Goal: Task Accomplishment & Management: Manage account settings

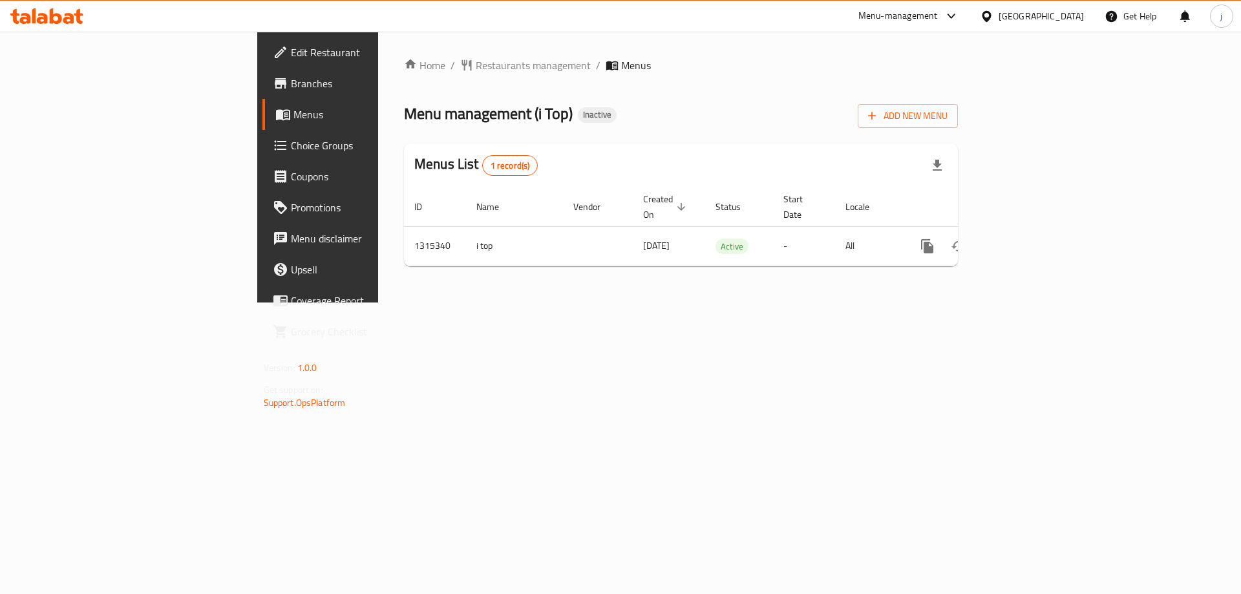
click at [727, 125] on div "Menu management ( i Top ) Inactive Add New Menu" at bounding box center [681, 113] width 554 height 29
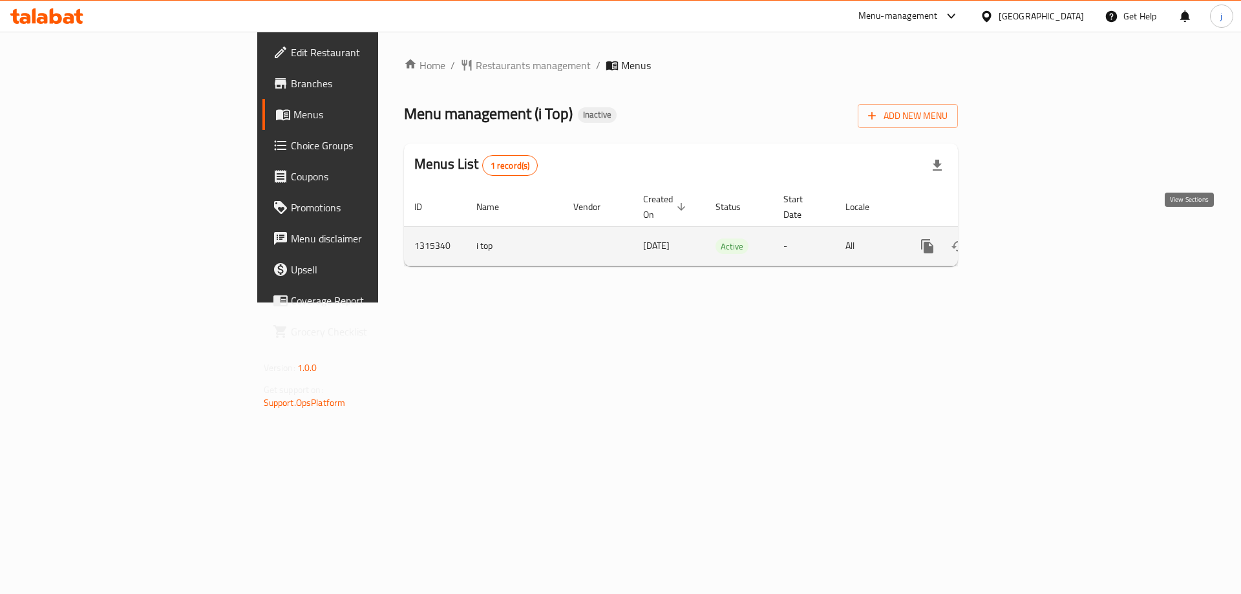
click at [1028, 238] on icon "enhanced table" at bounding box center [1021, 246] width 16 height 16
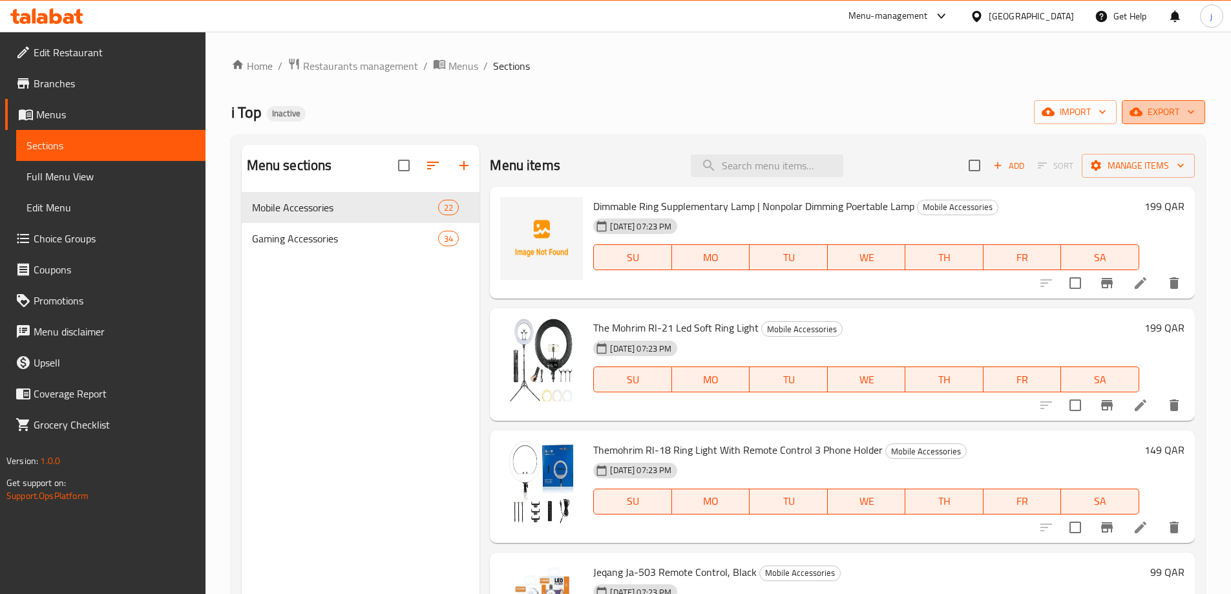
click at [1139, 112] on icon "button" at bounding box center [1135, 112] width 13 height 8
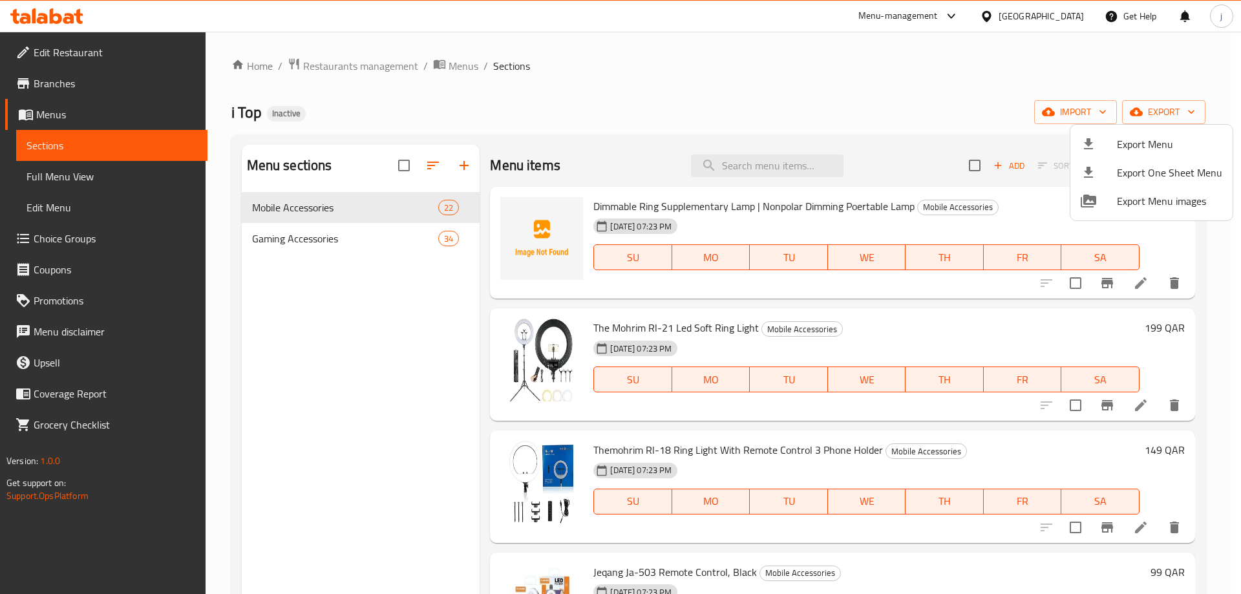
click at [1082, 34] on div at bounding box center [620, 297] width 1241 height 594
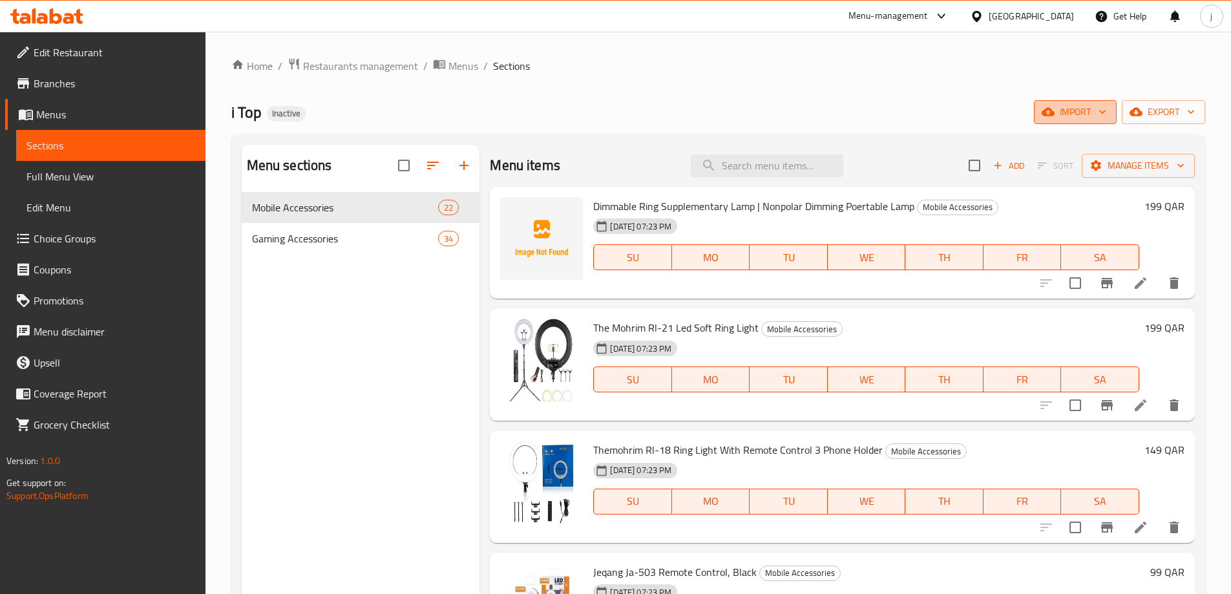
click at [1080, 104] on span "import" at bounding box center [1075, 112] width 62 height 16
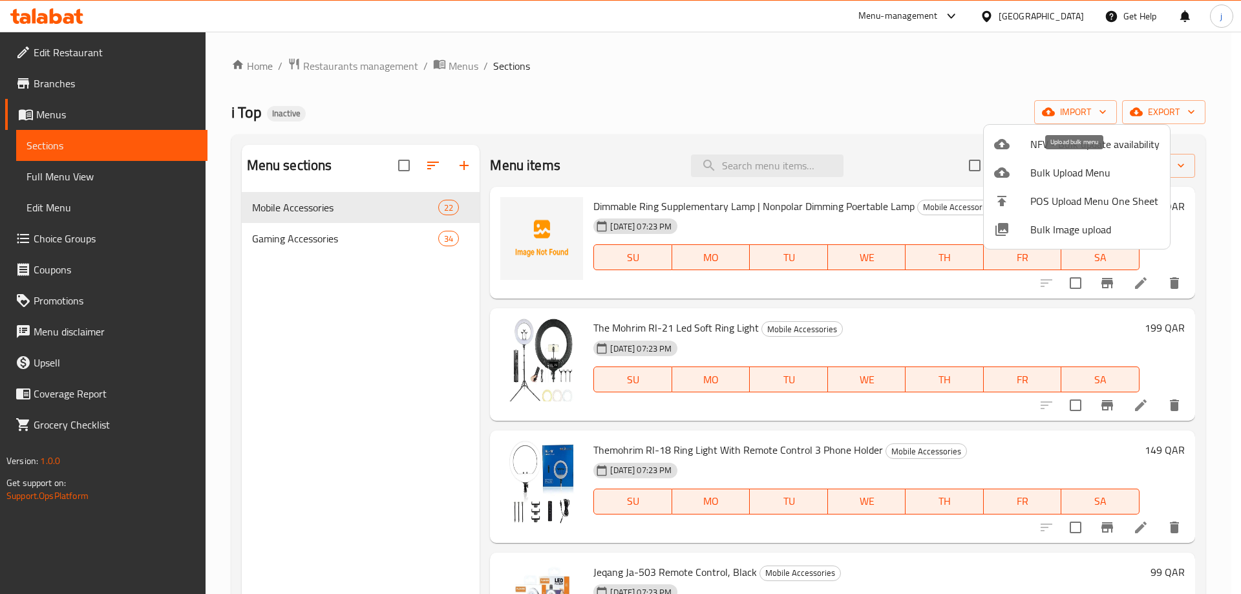
click at [1078, 173] on span "Bulk Upload Menu" at bounding box center [1094, 173] width 129 height 16
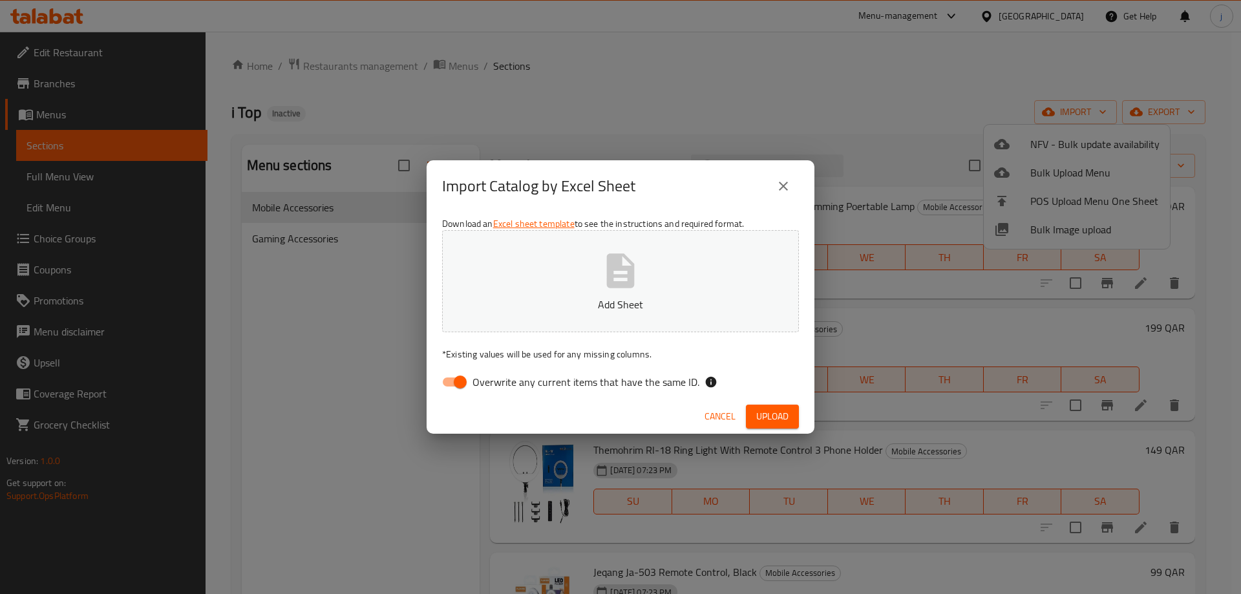
click at [457, 382] on input "Overwrite any current items that have the same ID." at bounding box center [460, 382] width 74 height 25
checkbox input "false"
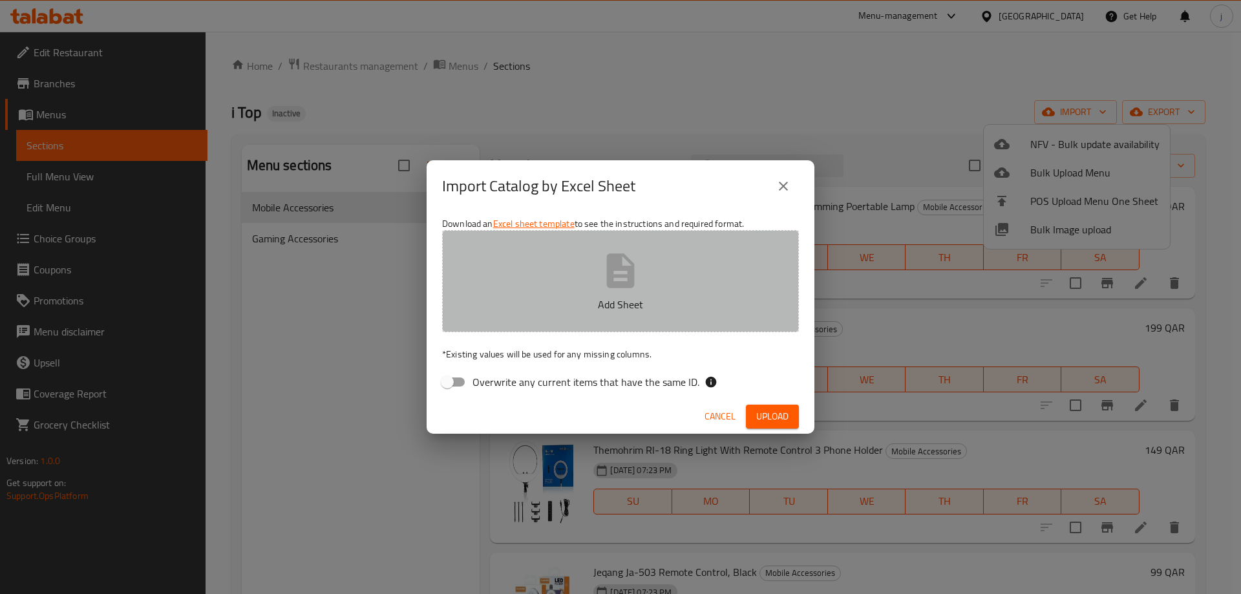
click at [655, 319] on button "Add Sheet" at bounding box center [620, 281] width 357 height 102
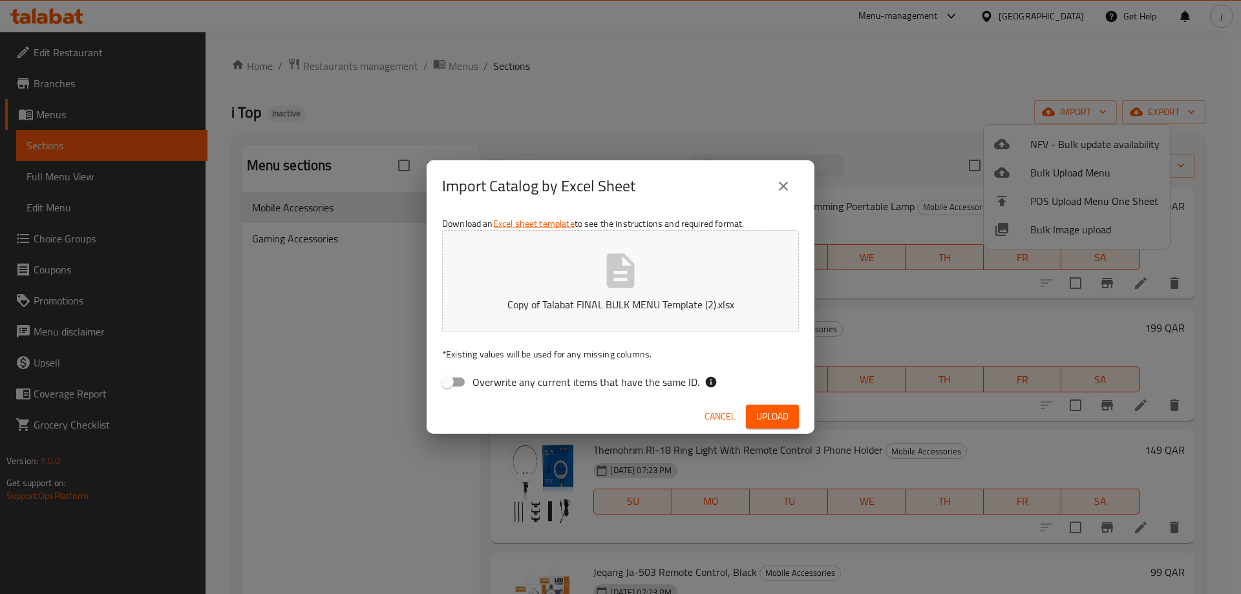
click at [753, 414] on button "Upload" at bounding box center [772, 416] width 53 height 24
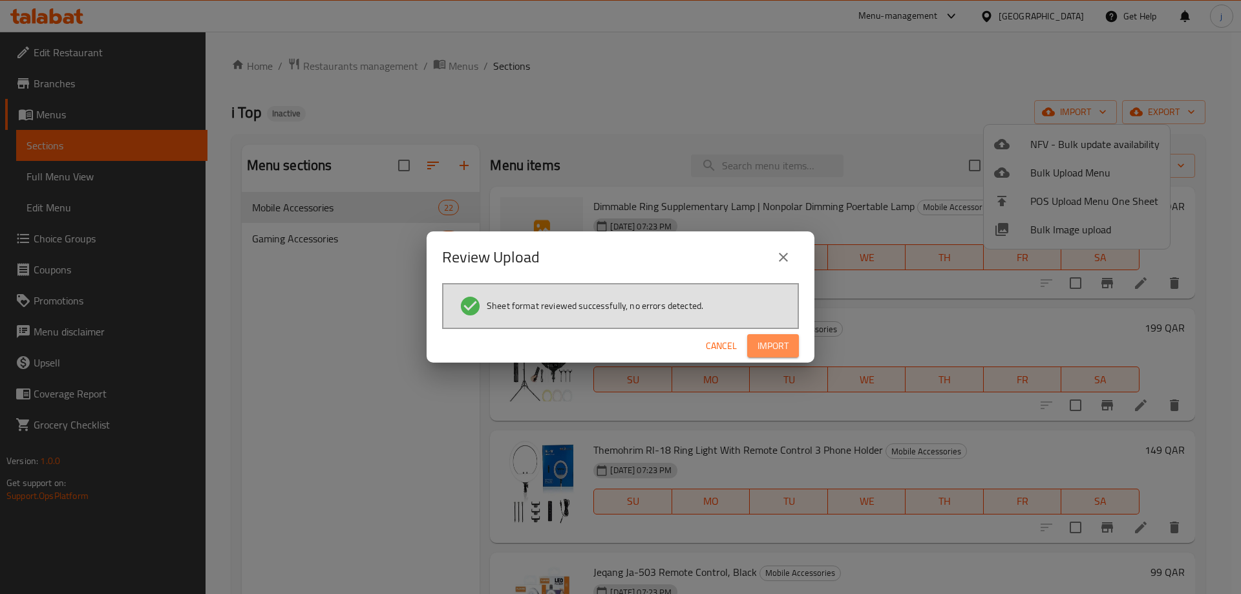
click at [766, 336] on button "Import" at bounding box center [773, 346] width 52 height 24
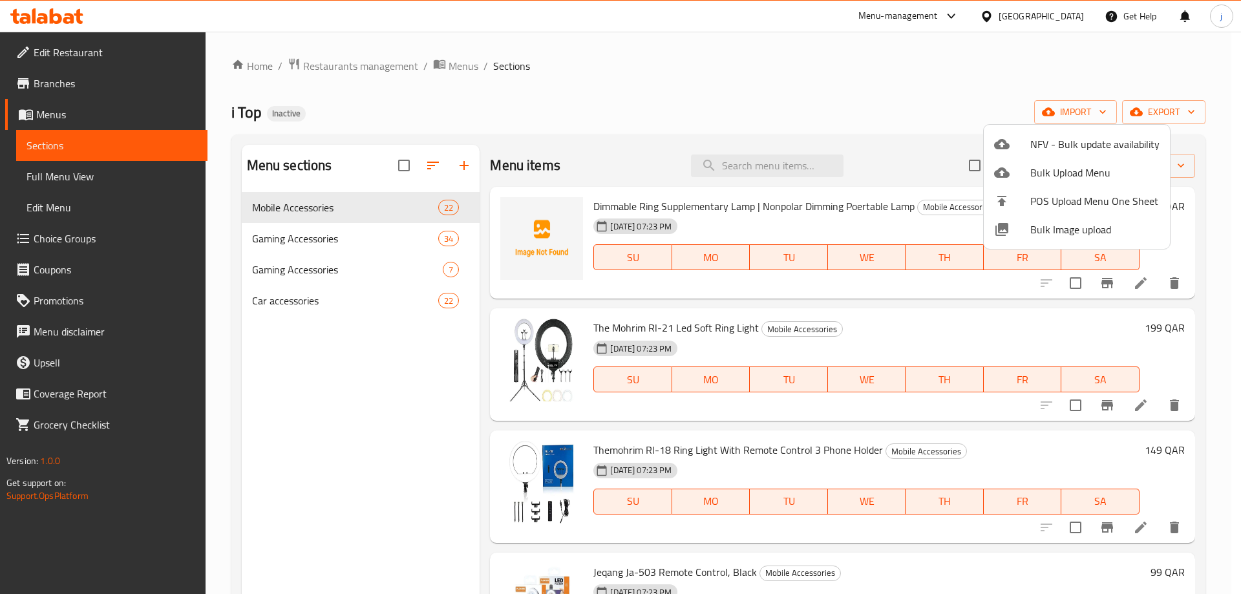
click at [399, 269] on div at bounding box center [620, 297] width 1241 height 594
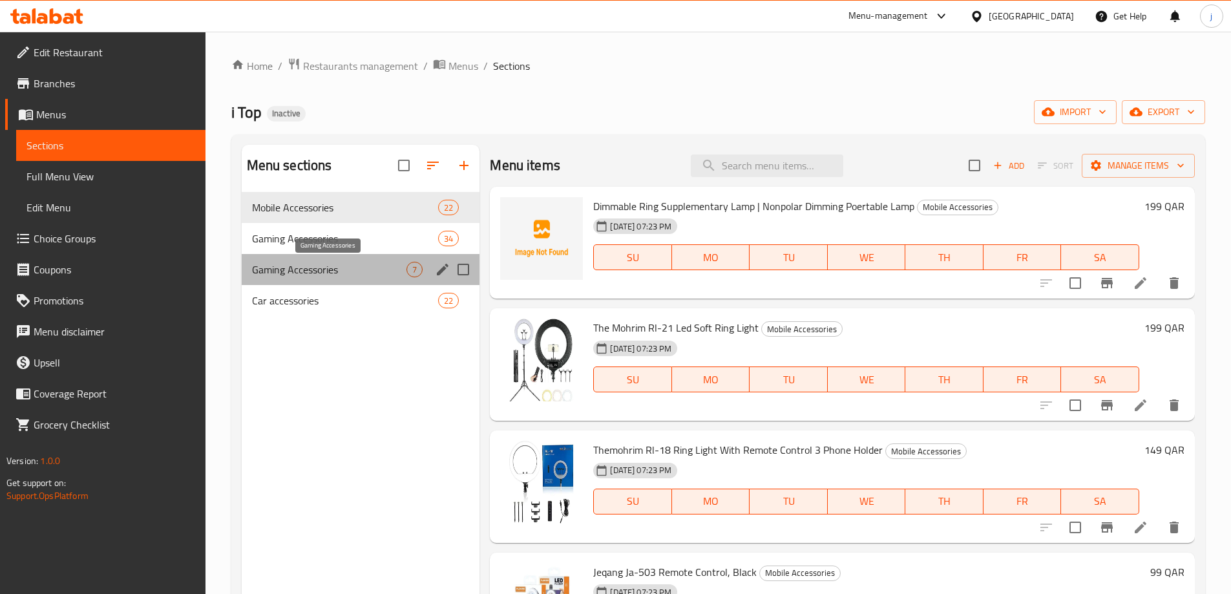
click at [340, 268] on span "Gaming Accessories" at bounding box center [329, 270] width 155 height 16
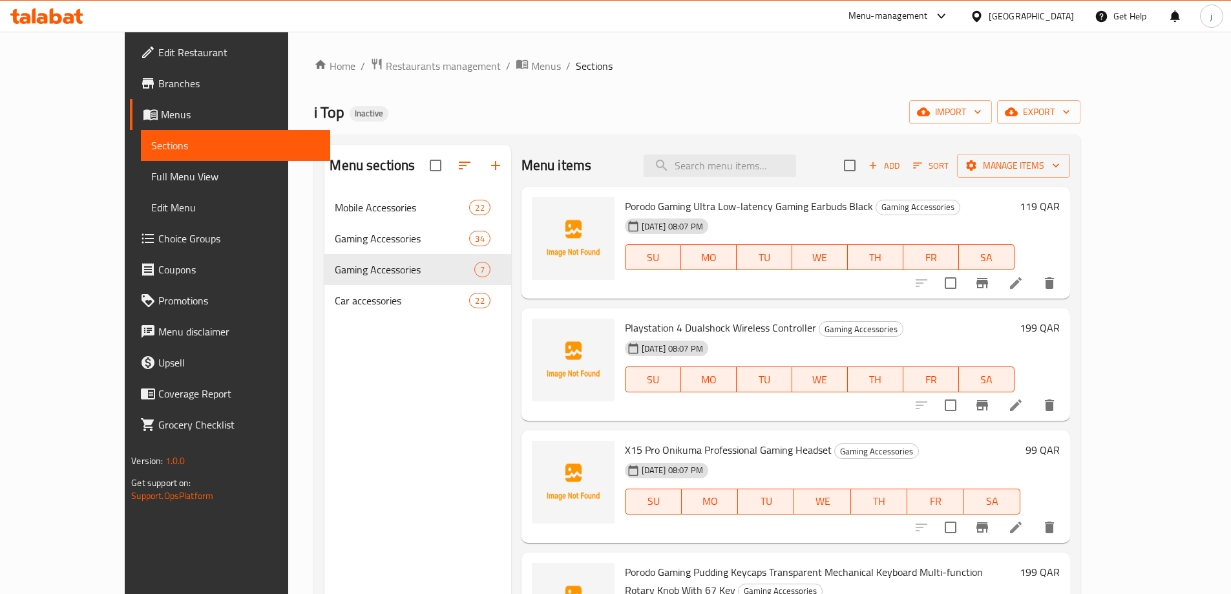
click at [688, 206] on span "Porodo Gaming Ultra Low-latency Gaming Earbuds Black" at bounding box center [749, 205] width 248 height 19
copy h6 "Porodo Gaming Ultra Low-latency Gaming Earbuds Black"
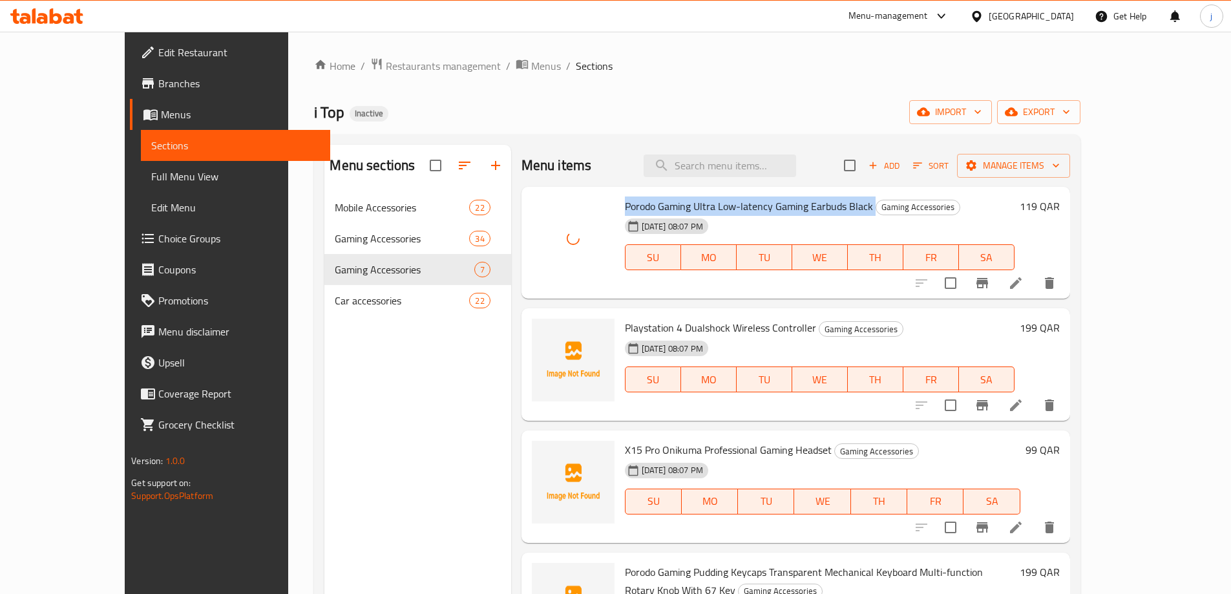
scroll to position [65, 0]
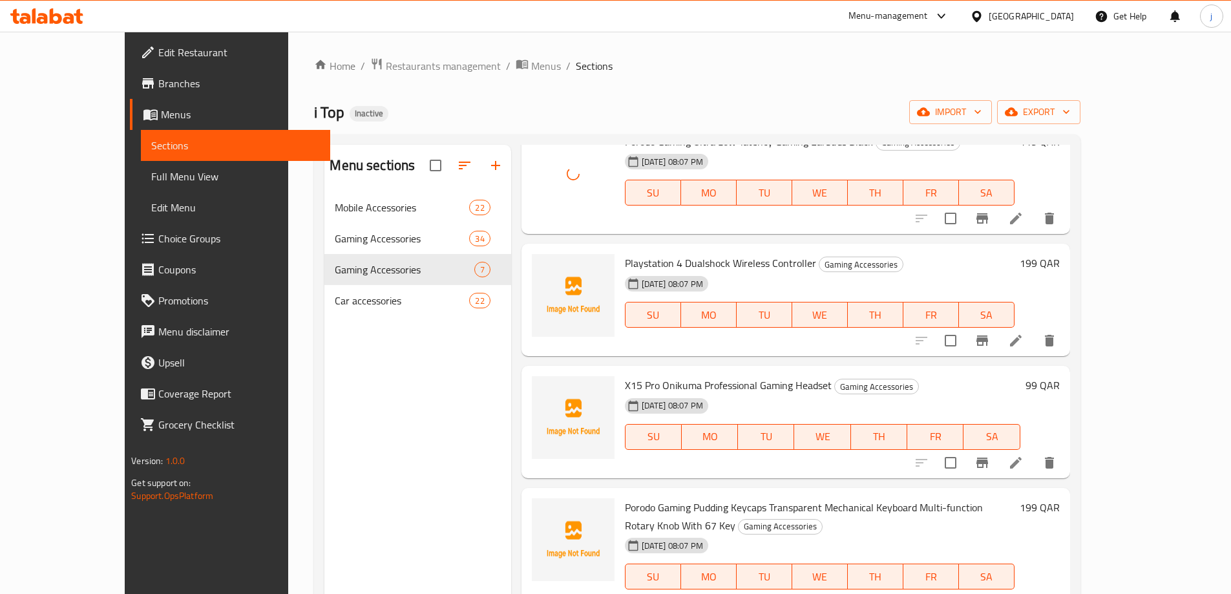
click at [751, 266] on span "Playstation 4 Dualshock Wireless Controller" at bounding box center [720, 262] width 191 height 19
copy h6 "Playstation 4 Dualshock Wireless Controller"
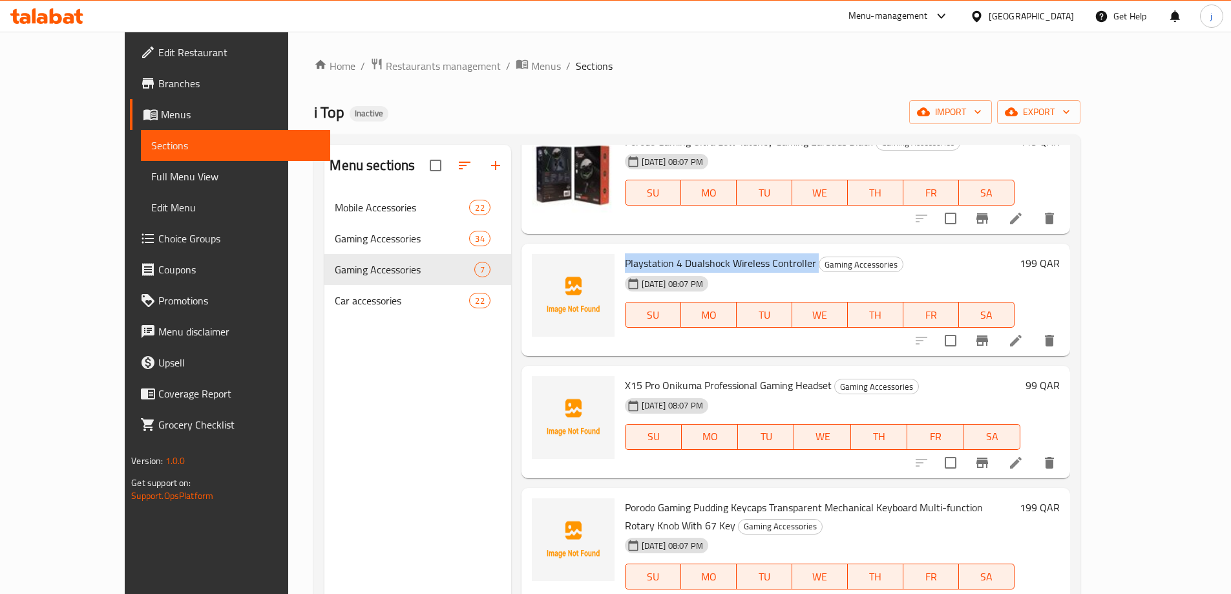
click at [744, 262] on span "Playstation 4 Dualshock Wireless Controller" at bounding box center [720, 262] width 191 height 19
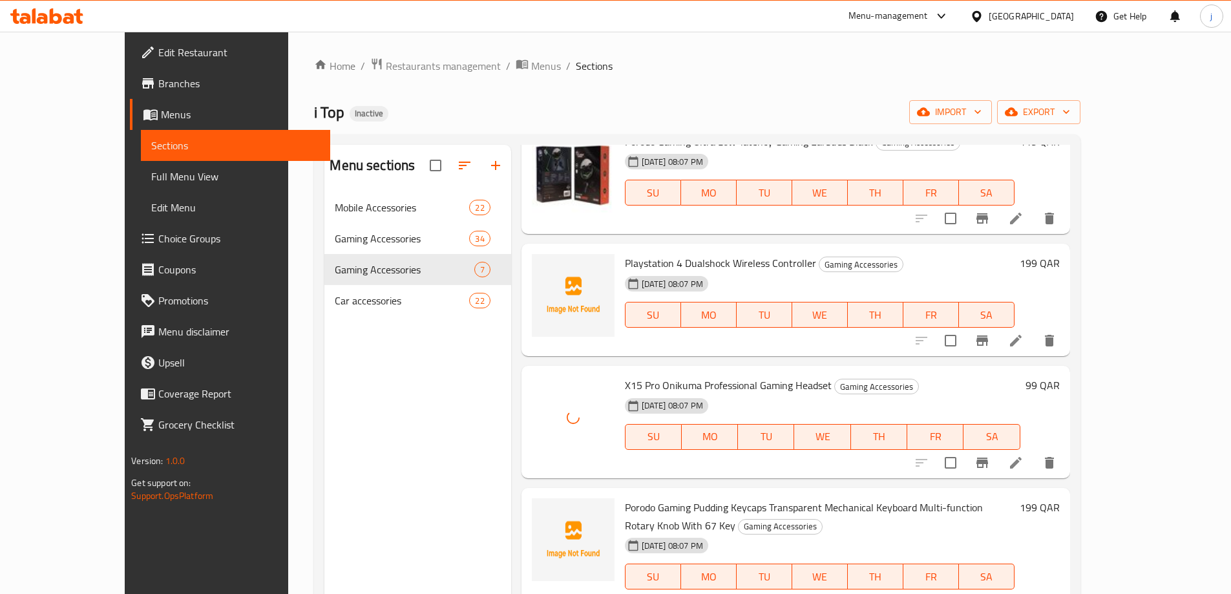
click at [995, 268] on h6 "Playstation 4 Dualshock Wireless Controller Gaming Accessories" at bounding box center [820, 263] width 390 height 18
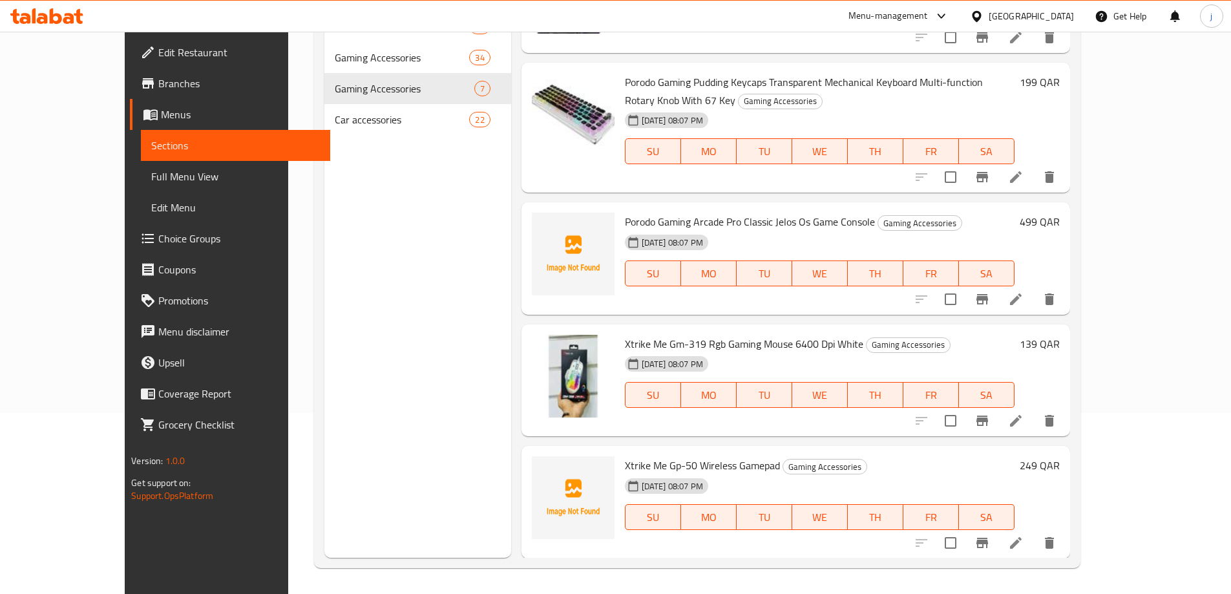
scroll to position [310, 0]
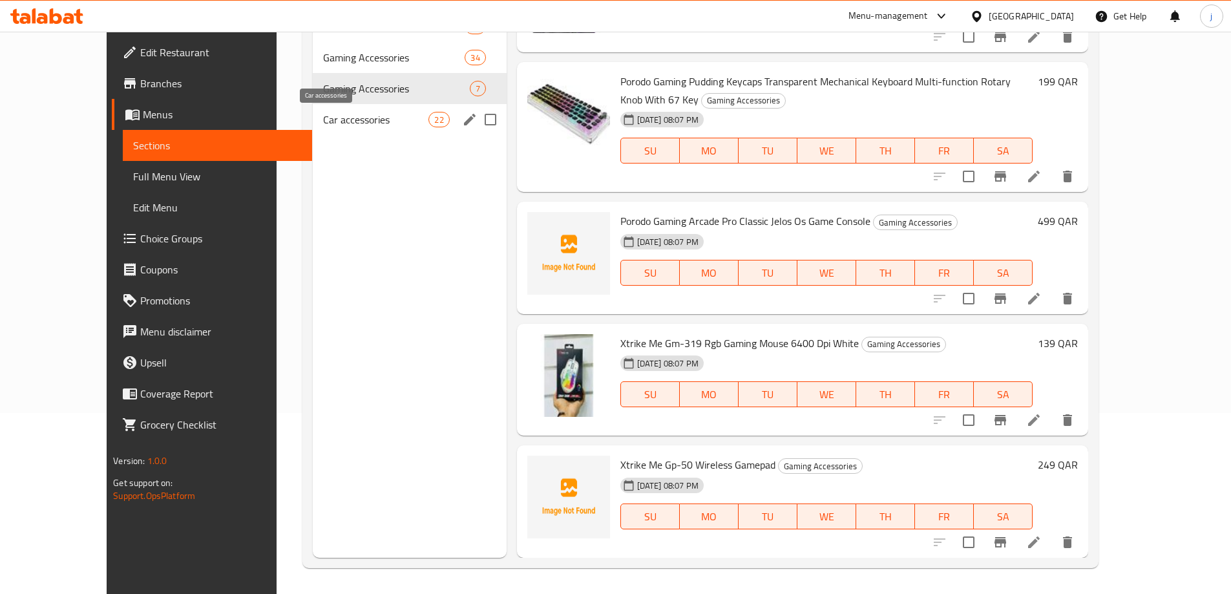
click at [364, 125] on span "Car accessories" at bounding box center [376, 120] width 106 height 16
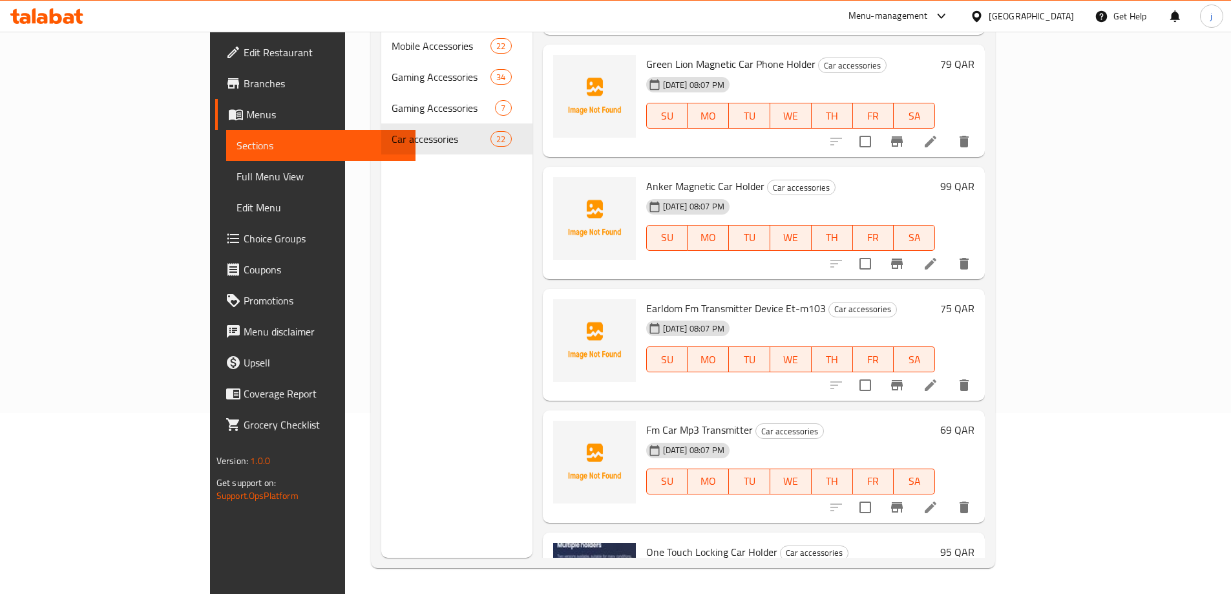
scroll to position [1279, 0]
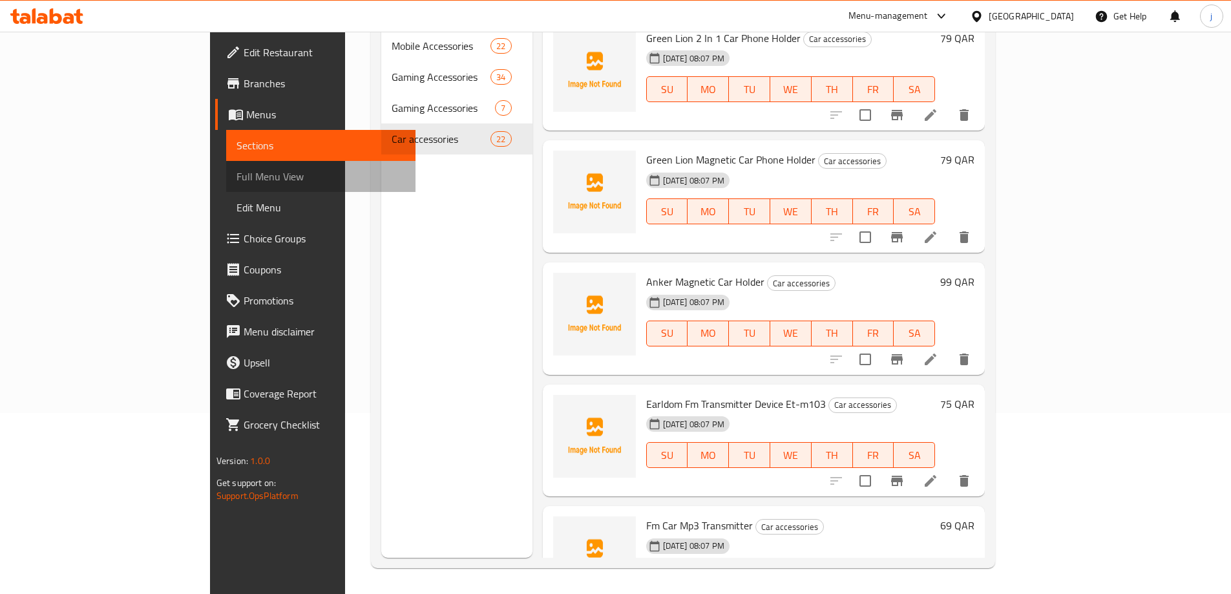
click at [236, 169] on span "Full Menu View" at bounding box center [320, 177] width 169 height 16
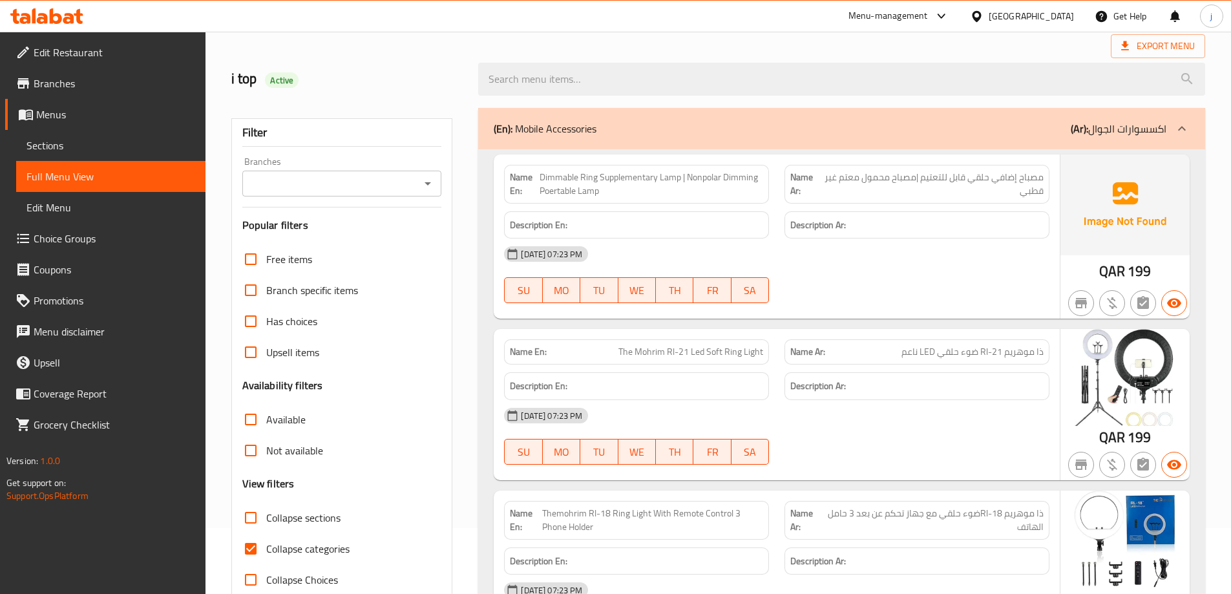
scroll to position [129, 0]
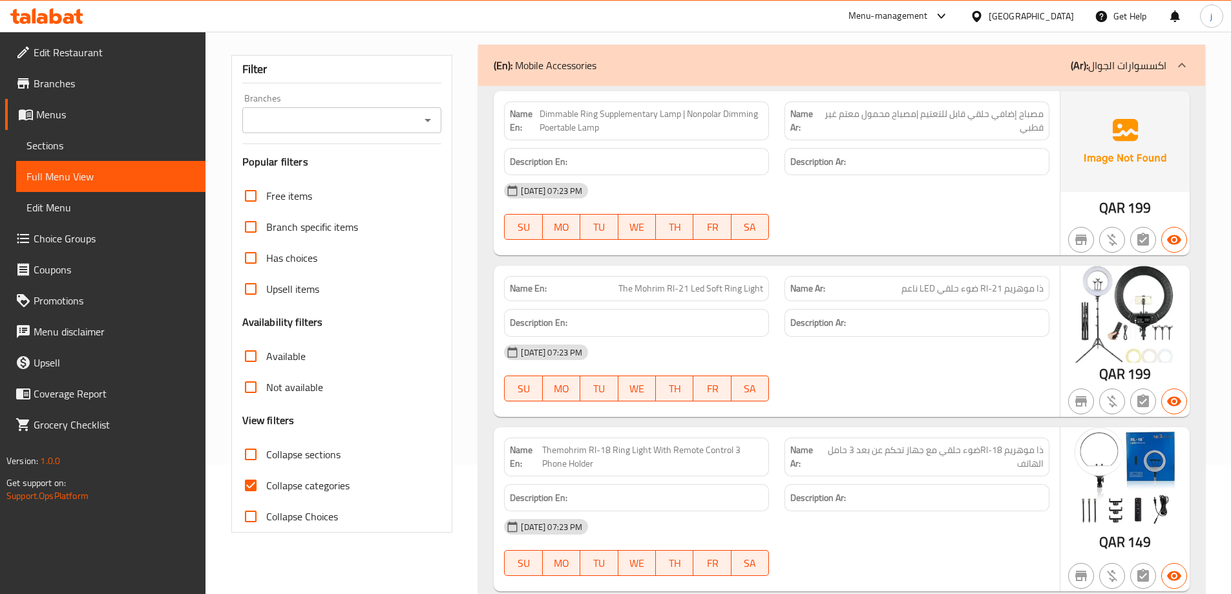
click at [319, 478] on span "Collapse categories" at bounding box center [307, 486] width 83 height 16
click at [266, 478] on input "Collapse categories" at bounding box center [250, 485] width 31 height 31
checkbox input "false"
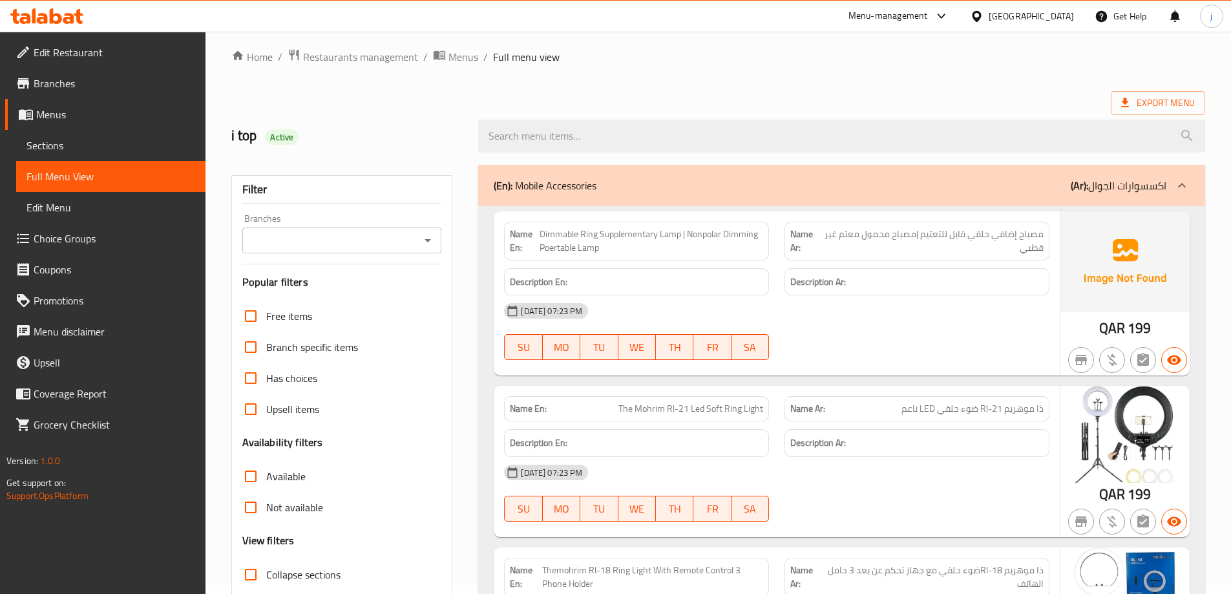
scroll to position [0, 0]
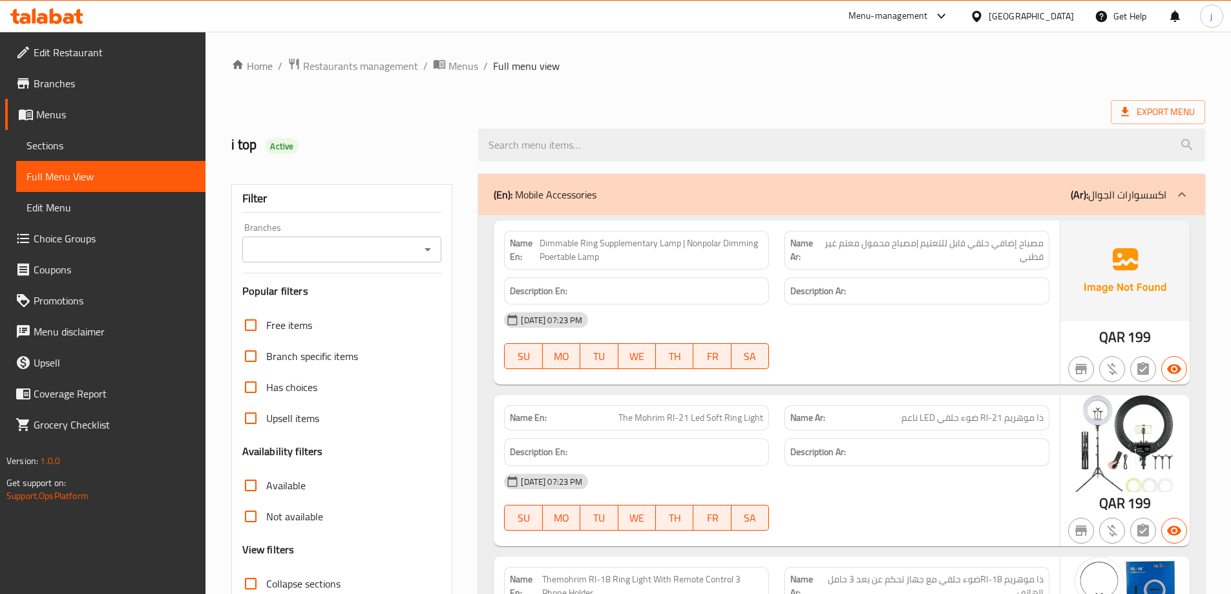
click at [1188, 193] on icon at bounding box center [1182, 195] width 16 height 16
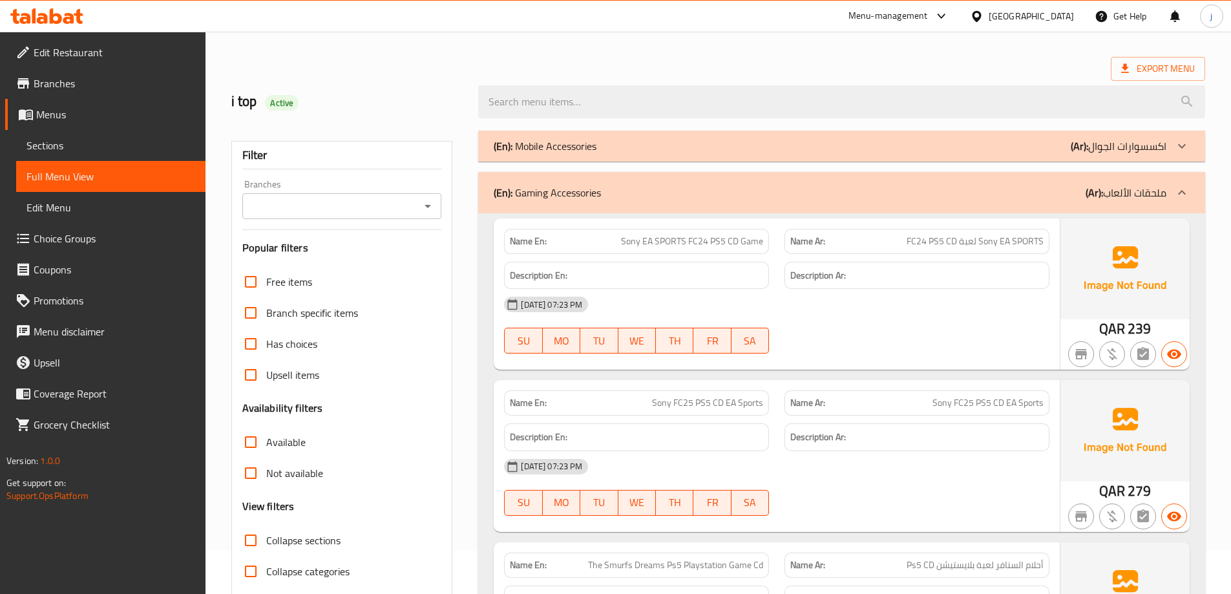
scroll to position [65, 0]
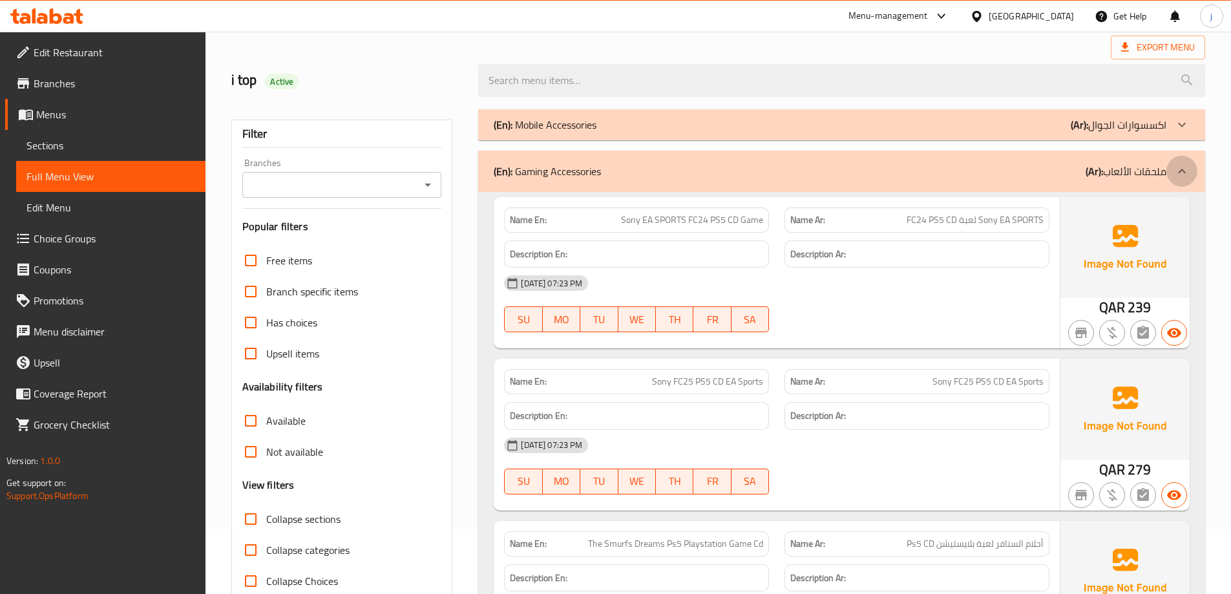
click at [1184, 176] on icon at bounding box center [1182, 171] width 16 height 16
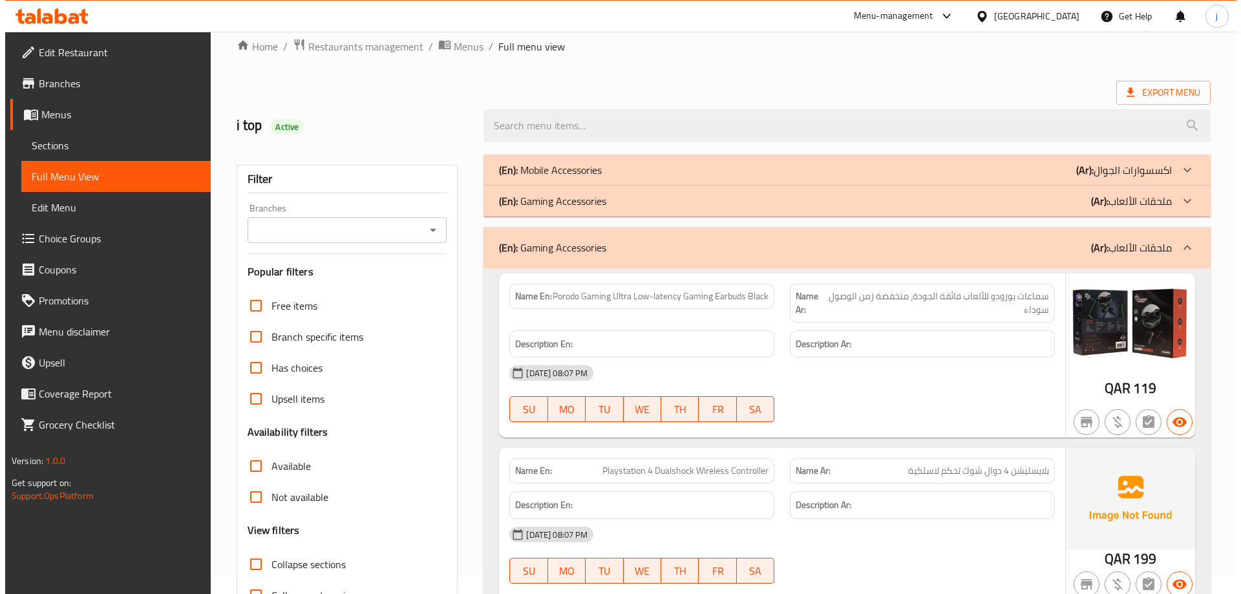
scroll to position [0, 0]
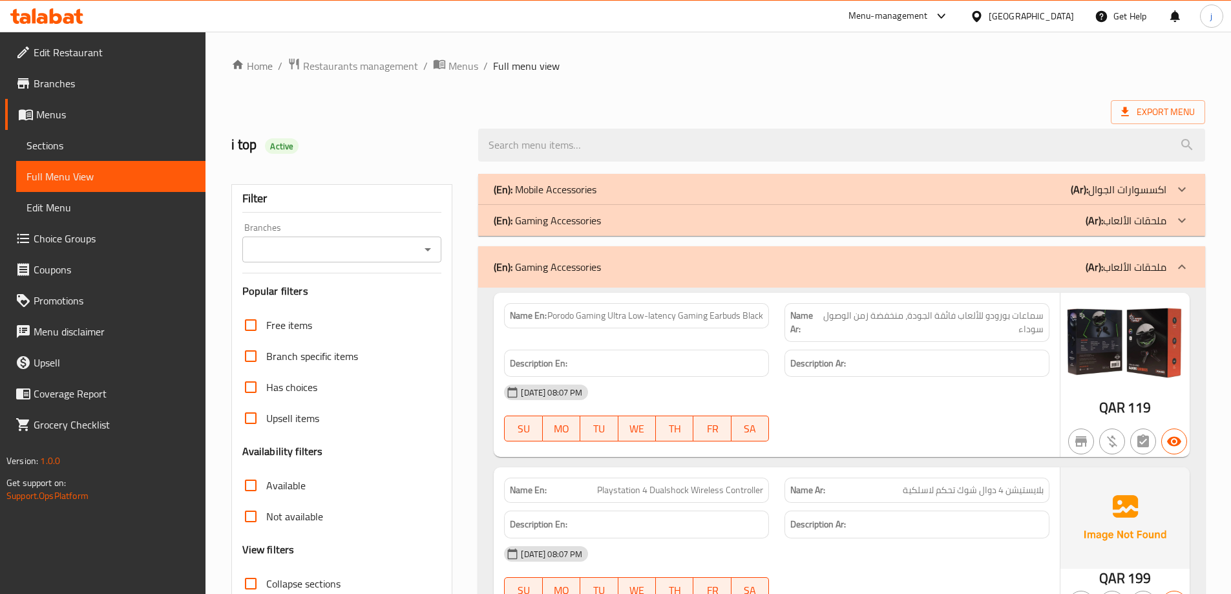
click at [714, 490] on span "Playstation 4 Dualshock Wireless Controller" at bounding box center [680, 490] width 166 height 14
copy span "Playstation 4 Dualshock Wireless Controller"
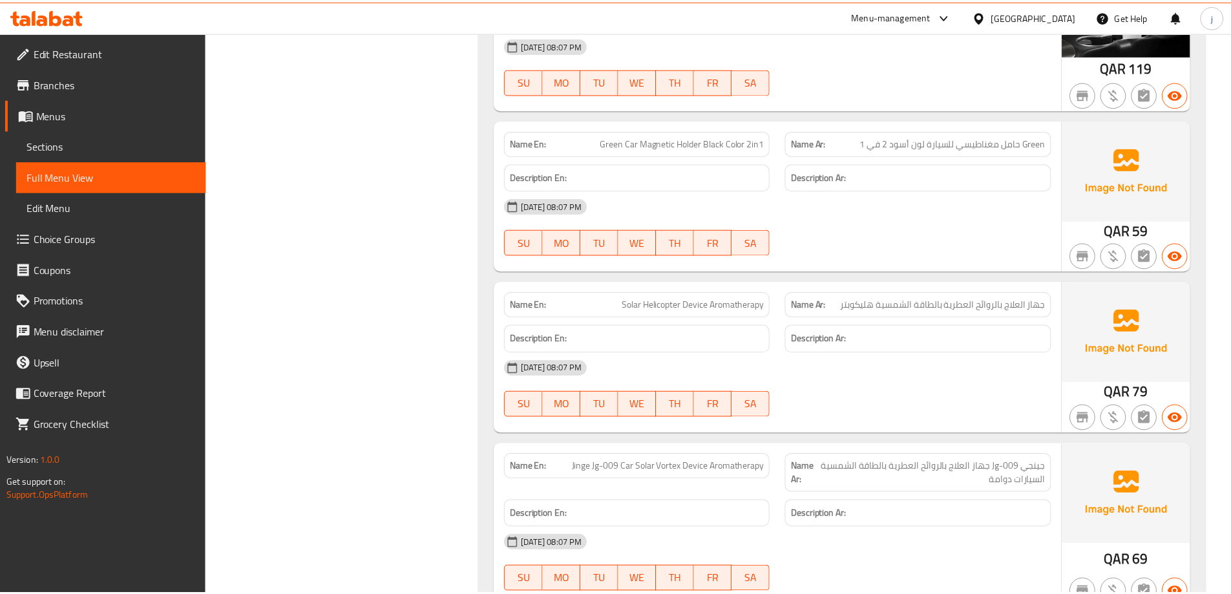
scroll to position [4565, 0]
